Goal: Information Seeking & Learning: Learn about a topic

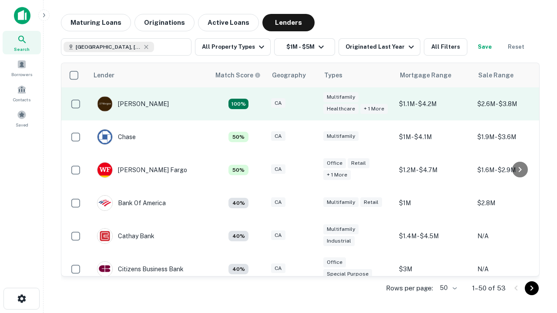
click at [309, 104] on div "CA" at bounding box center [293, 104] width 44 height 12
